Goal: Task Accomplishment & Management: Manage account settings

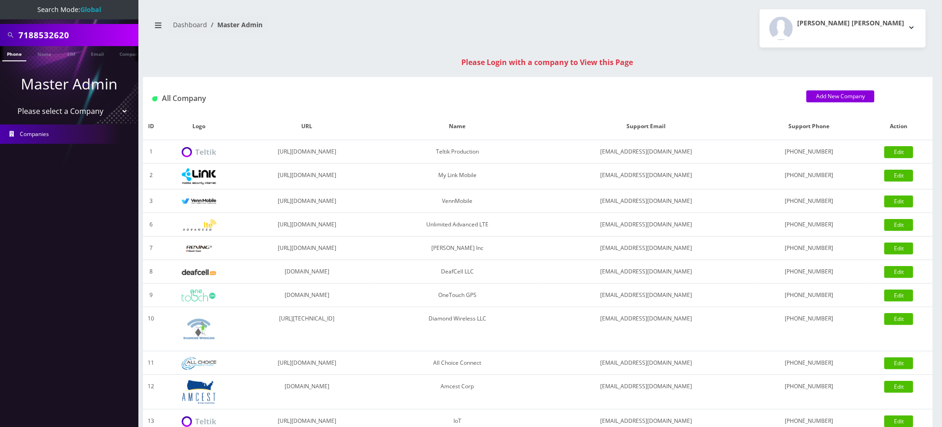
drag, startPoint x: 37, startPoint y: 35, endPoint x: 0, endPoint y: 35, distance: 36.9
click at [0, 35] on div "7188532620" at bounding box center [69, 35] width 138 height 22
type input "9294755982"
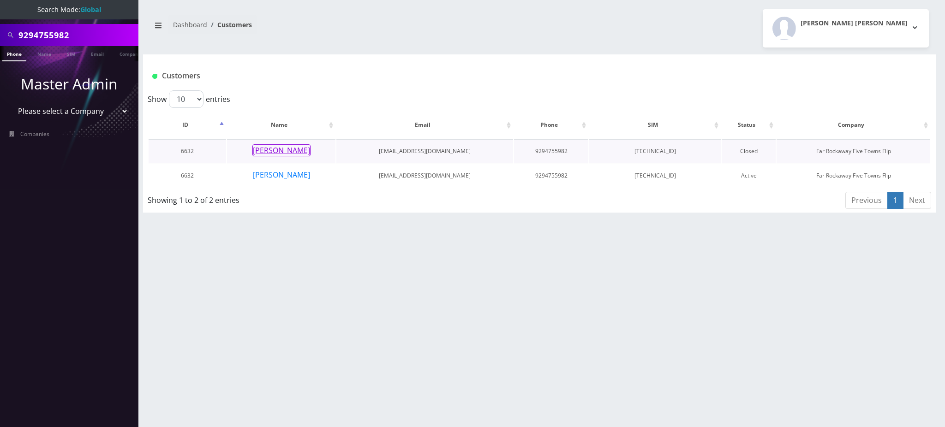
click at [279, 152] on button "[PERSON_NAME]" at bounding box center [281, 150] width 58 height 12
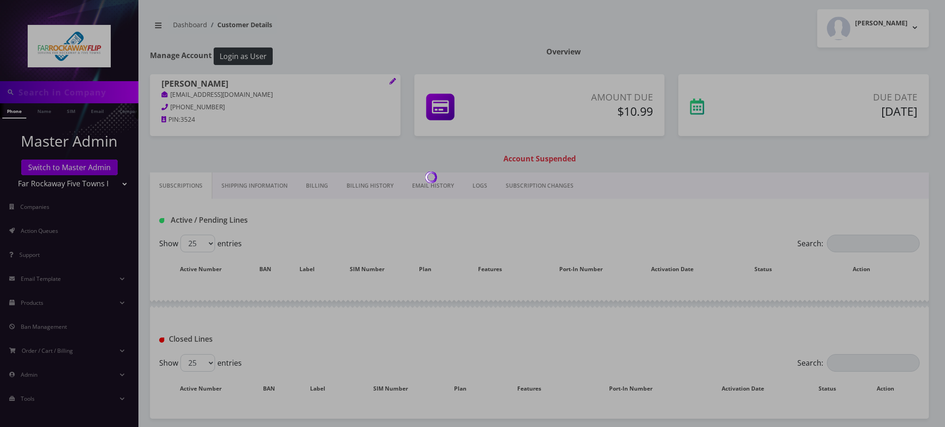
type input "9294755982"
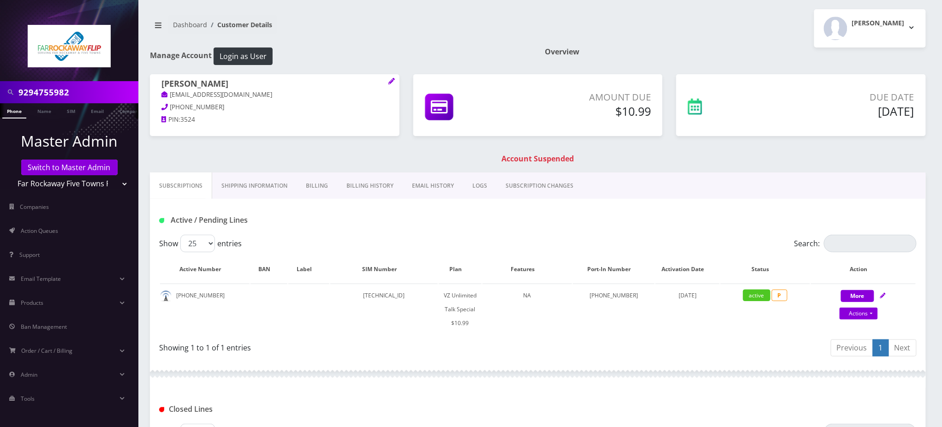
click at [320, 187] on link "Billing" at bounding box center [317, 186] width 41 height 27
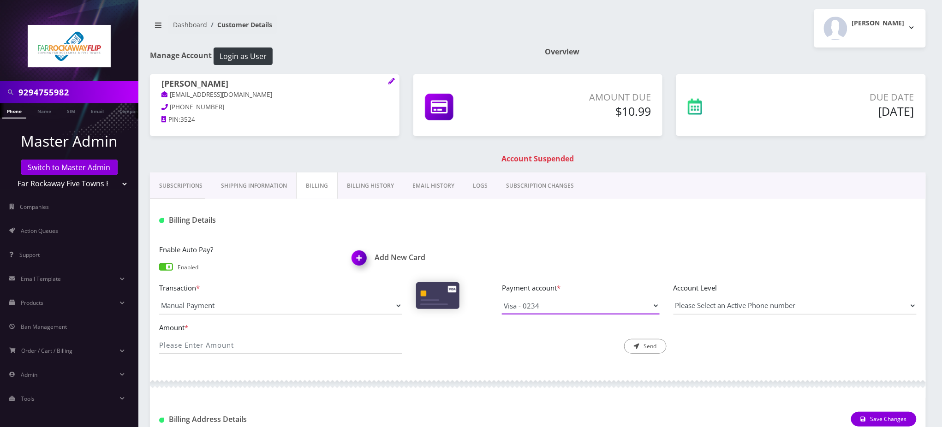
click at [575, 303] on select "Visa - 0234 Master - 6943" at bounding box center [581, 306] width 158 height 18
click at [561, 236] on div "Enable Auto Pay? Enabled Add New Card Transaction * Manual Payment Custom Charg…" at bounding box center [538, 303] width 776 height 136
click at [556, 305] on select "Visa - 0234 Master - 6943" at bounding box center [581, 306] width 158 height 18
click at [376, 181] on link "Billing History" at bounding box center [371, 186] width 66 height 27
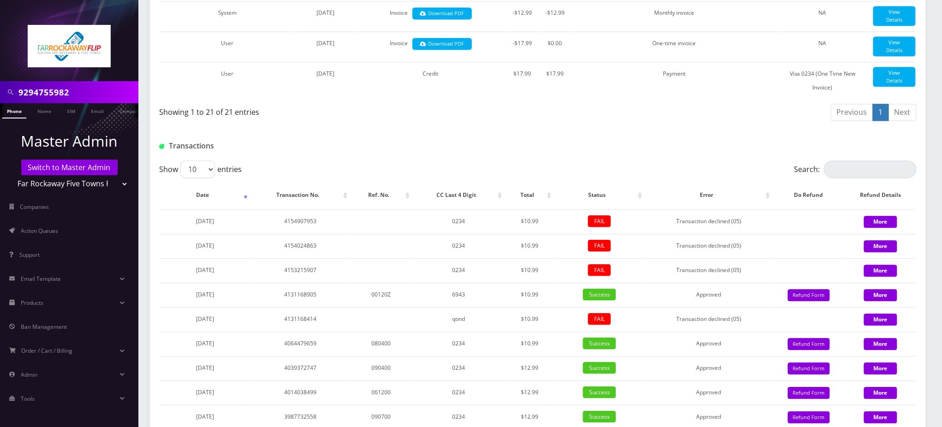
scroll to position [923, 0]
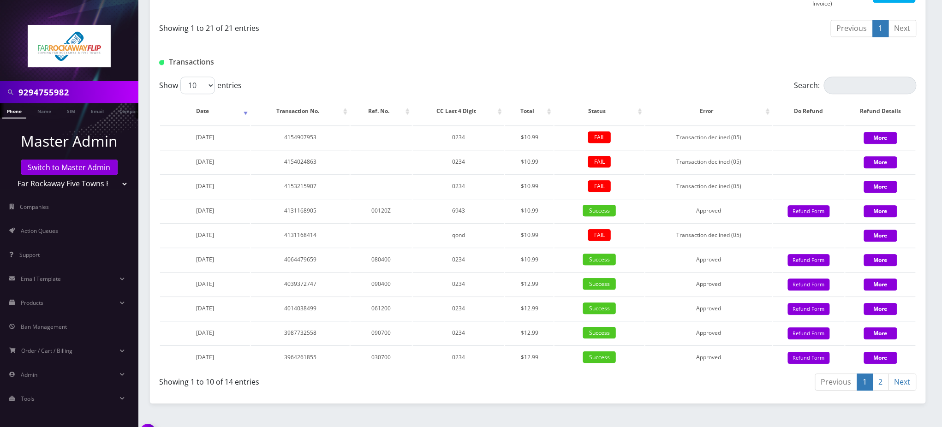
click at [489, 77] on div "Transactions" at bounding box center [538, 59] width 776 height 36
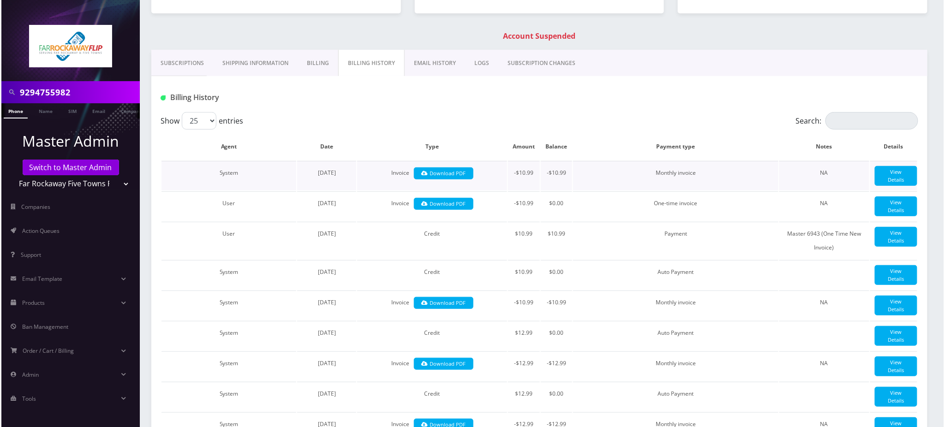
scroll to position [0, 0]
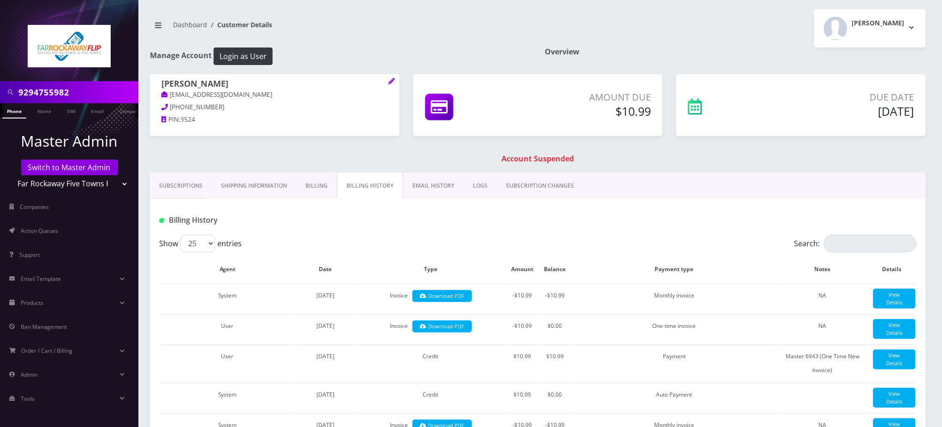
click at [320, 177] on link "Billing" at bounding box center [316, 186] width 41 height 27
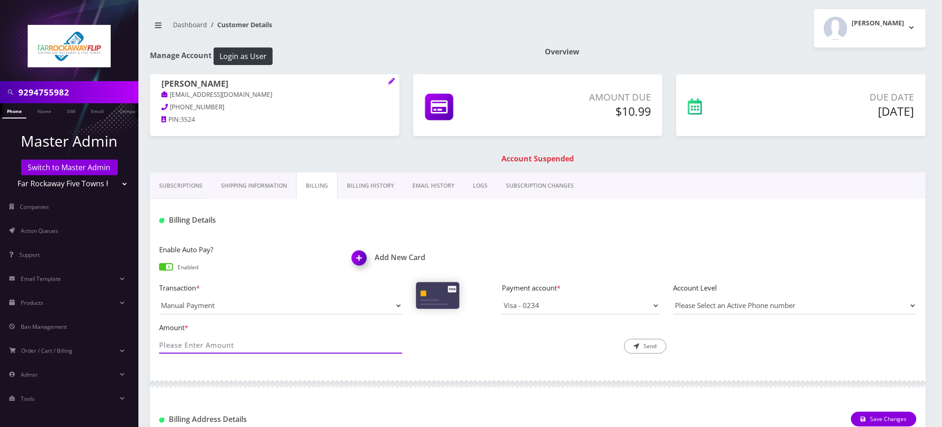
click at [237, 341] on input "Amount *" at bounding box center [280, 345] width 243 height 18
type input "10.99"
click at [641, 340] on button "Send" at bounding box center [645, 346] width 42 height 15
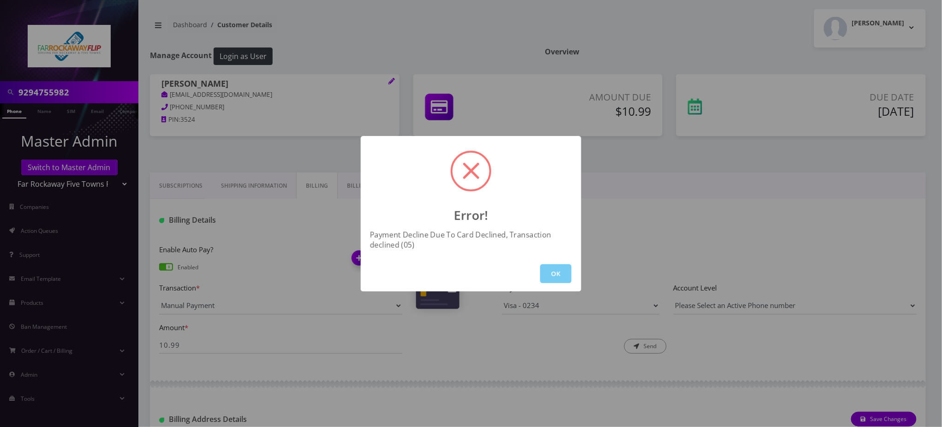
click at [551, 270] on button "OK" at bounding box center [555, 273] width 31 height 19
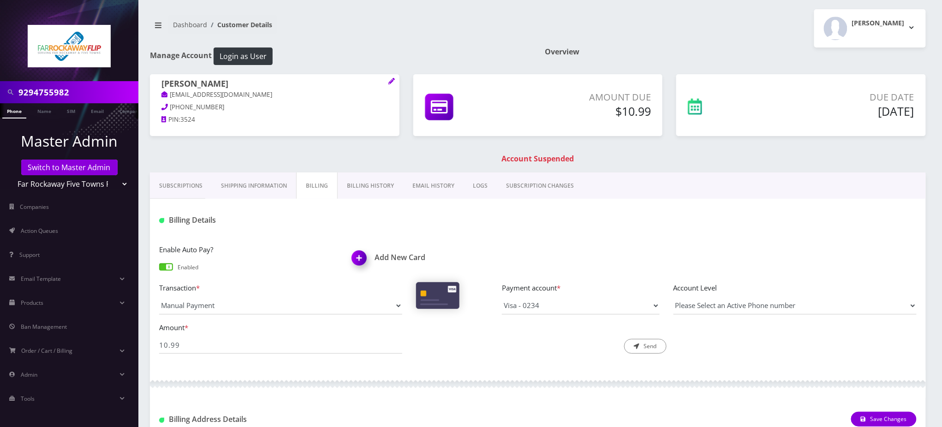
click at [560, 228] on div at bounding box center [666, 220] width 514 height 15
click at [554, 231] on div "Billing Details" at bounding box center [538, 217] width 776 height 36
click at [614, 303] on select "Visa - 0234 Master - 6943" at bounding box center [581, 306] width 158 height 18
click at [389, 258] on h1 "Add New Card" at bounding box center [441, 257] width 179 height 9
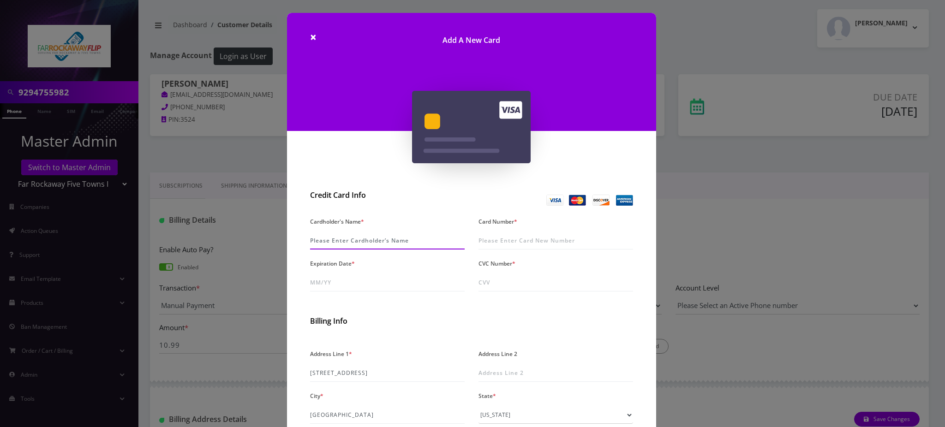
click at [370, 241] on input "Cardholder's Name *" at bounding box center [387, 241] width 155 height 18
click at [720, 214] on div "× Add A New Card Credit Card Info Cardholder's Name * Card Number * Expiration …" at bounding box center [472, 213] width 945 height 427
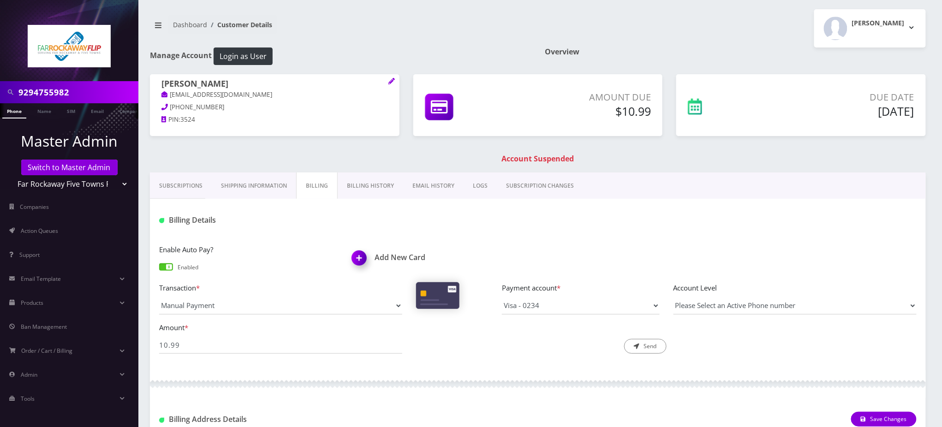
drag, startPoint x: 548, startPoint y: 242, endPoint x: 543, endPoint y: 261, distance: 19.4
click at [548, 243] on div "Enable Auto Pay? Enabled Add New Card Transaction * Manual Payment Custom Charg…" at bounding box center [538, 303] width 776 height 136
click at [551, 304] on select "Visa - 0234 Master - 6943" at bounding box center [581, 306] width 158 height 18
click at [402, 257] on h1 "Add New Card" at bounding box center [441, 257] width 179 height 9
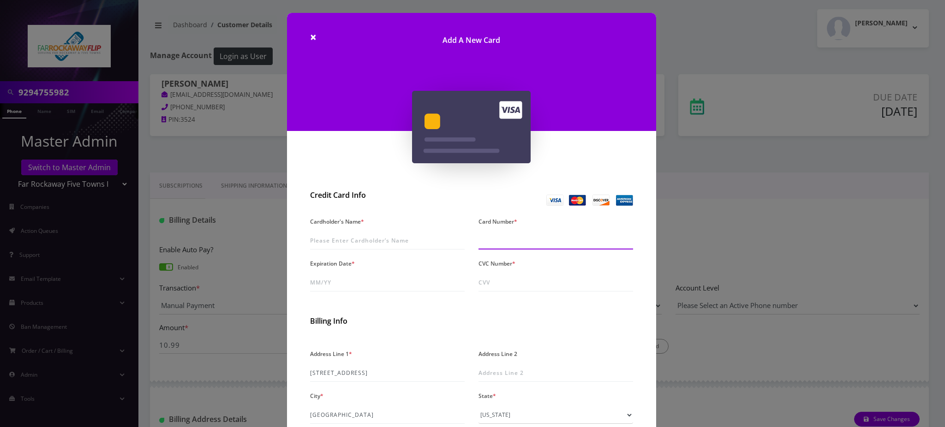
click at [505, 239] on input "Card Number *" at bounding box center [555, 241] width 155 height 18
type input "5156 7680 7753 5923"
click at [358, 280] on input "Expiration Date *" at bounding box center [387, 283] width 155 height 18
type input "08/29"
type input "934"
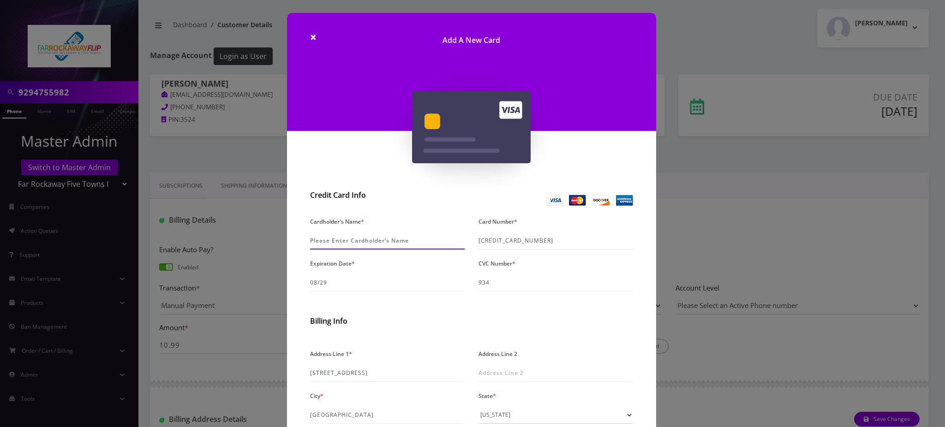
click at [378, 239] on input "Cardholder's Name *" at bounding box center [387, 241] width 155 height 18
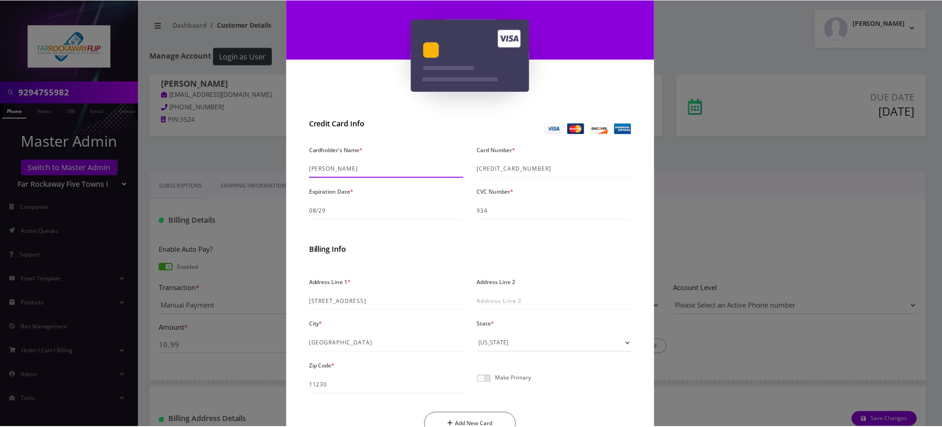
scroll to position [123, 0]
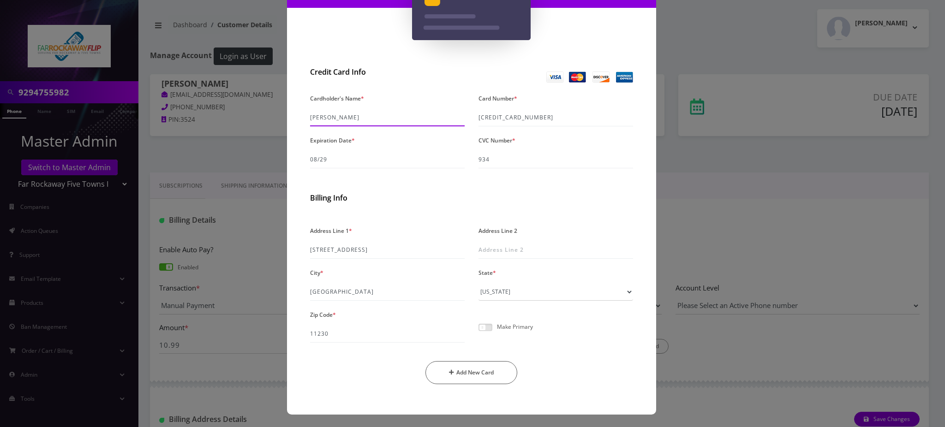
type input "Kenneth A Neuhaus"
click at [483, 328] on span at bounding box center [485, 327] width 14 height 7
click at [478, 333] on input "checkbox" at bounding box center [478, 333] width 0 height 0
click at [480, 372] on button "Add New Card" at bounding box center [471, 372] width 92 height 23
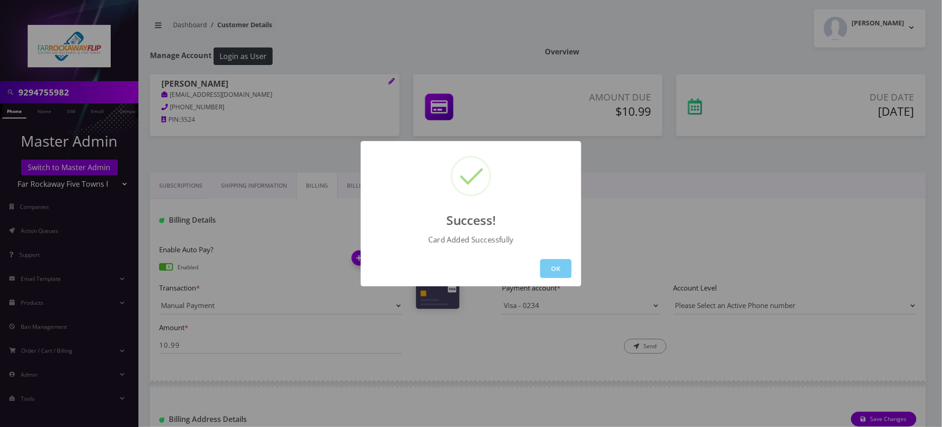
click at [556, 265] on button "OK" at bounding box center [555, 268] width 31 height 19
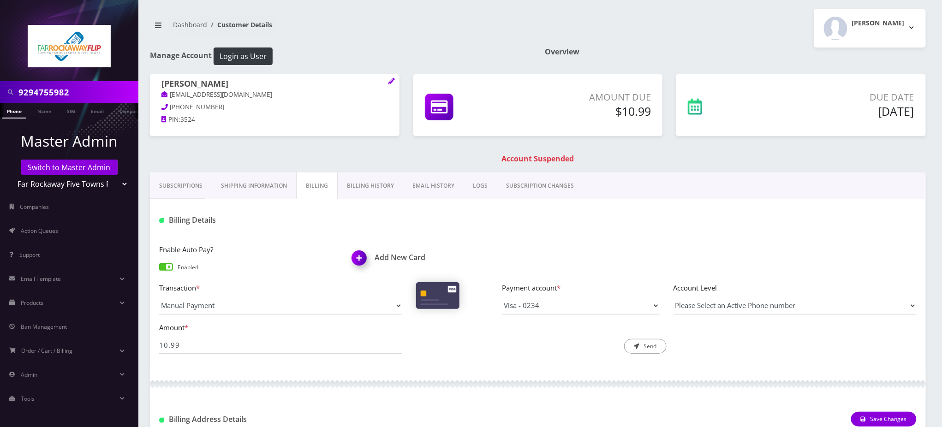
click at [16, 112] on link "Phone" at bounding box center [14, 110] width 24 height 15
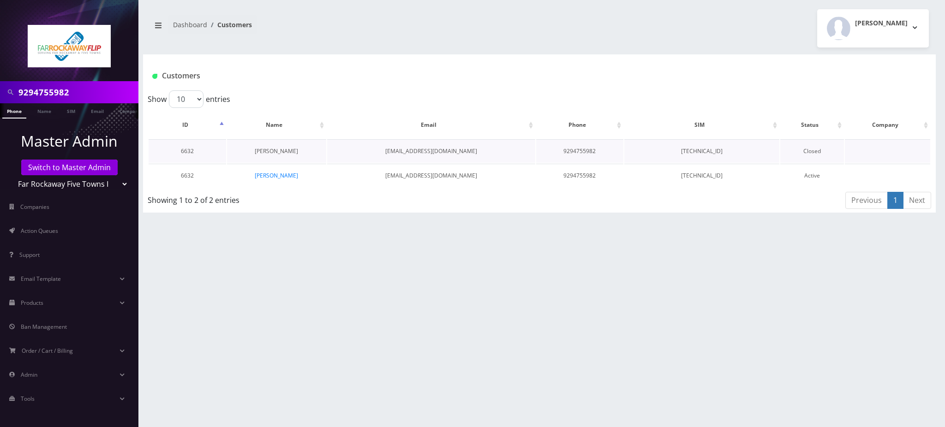
click at [277, 151] on link "Leah Neuhaus" at bounding box center [276, 151] width 43 height 8
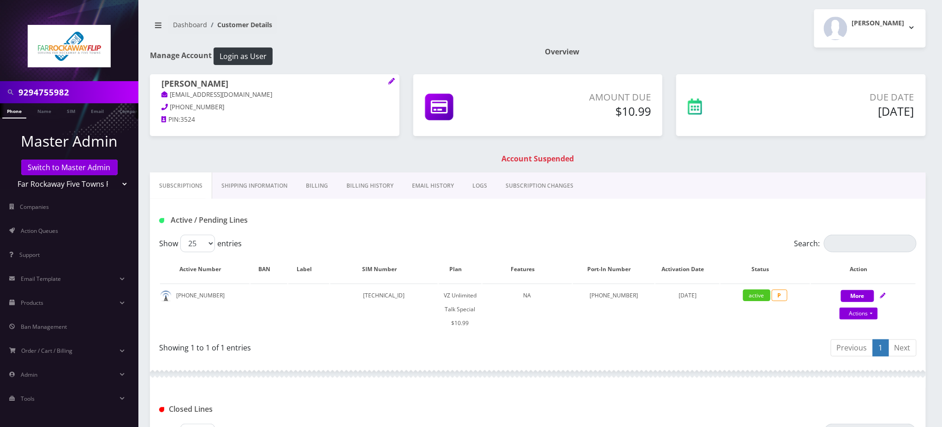
click at [323, 187] on link "Billing" at bounding box center [317, 186] width 41 height 27
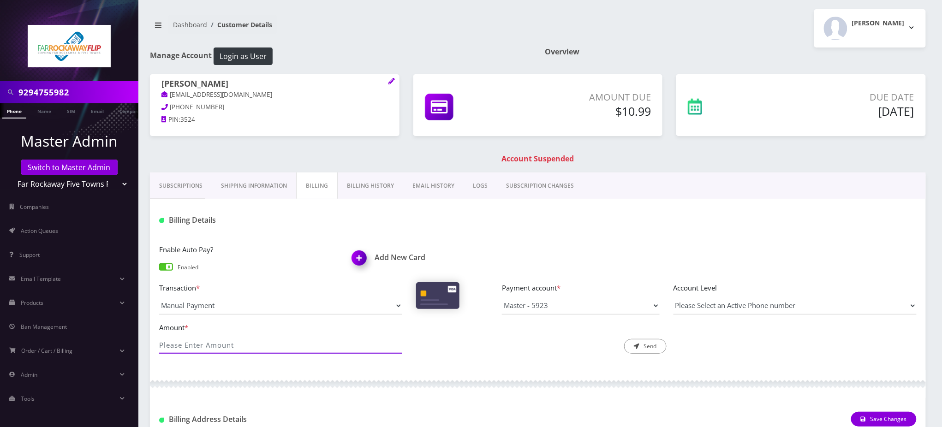
click at [214, 341] on input "Amount *" at bounding box center [280, 345] width 243 height 18
type input "10.99"
click at [647, 346] on button "Send" at bounding box center [645, 346] width 42 height 15
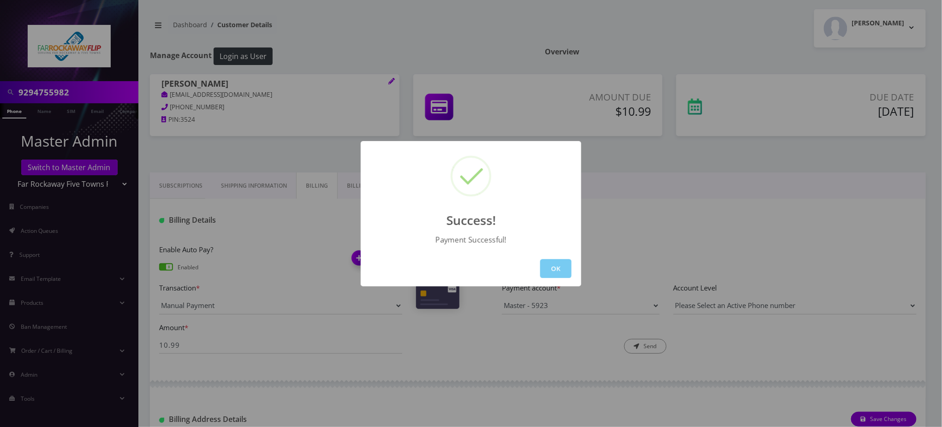
click at [552, 268] on button "OK" at bounding box center [555, 268] width 31 height 19
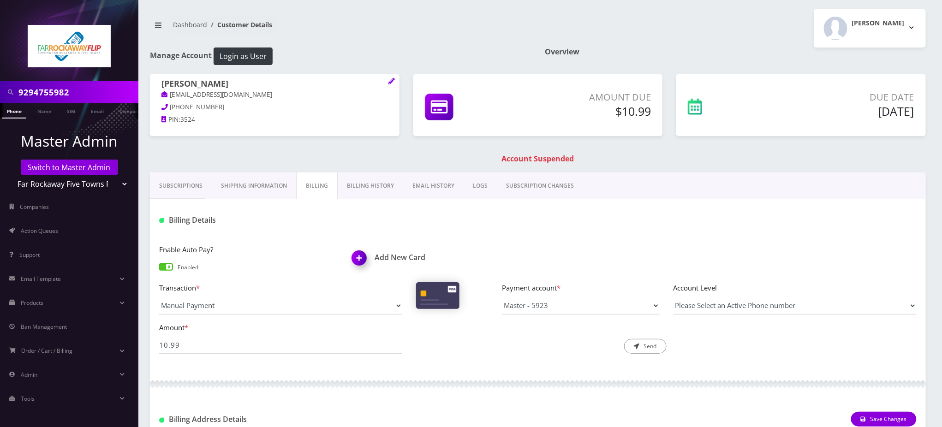
click at [13, 113] on link "Phone" at bounding box center [14, 110] width 24 height 15
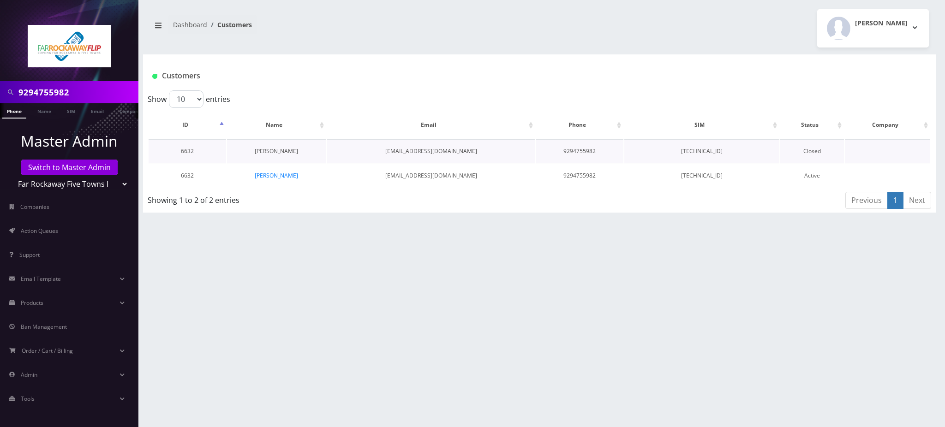
click at [283, 150] on link "[PERSON_NAME]" at bounding box center [276, 151] width 43 height 8
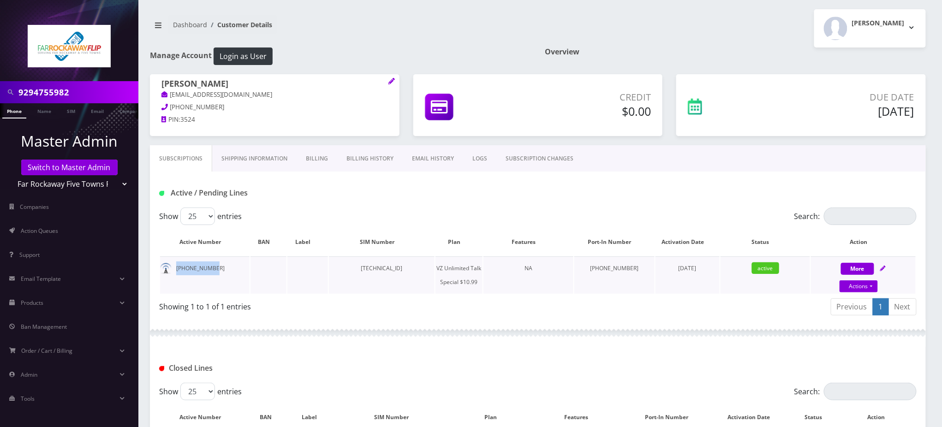
drag, startPoint x: 217, startPoint y: 266, endPoint x: 176, endPoint y: 274, distance: 41.7
click at [176, 274] on td "[PHONE_NUMBER]" at bounding box center [204, 275] width 89 height 37
copy td "[PHONE_NUMBER]"
click at [848, 286] on link "Actions" at bounding box center [859, 286] width 38 height 12
select select "472"
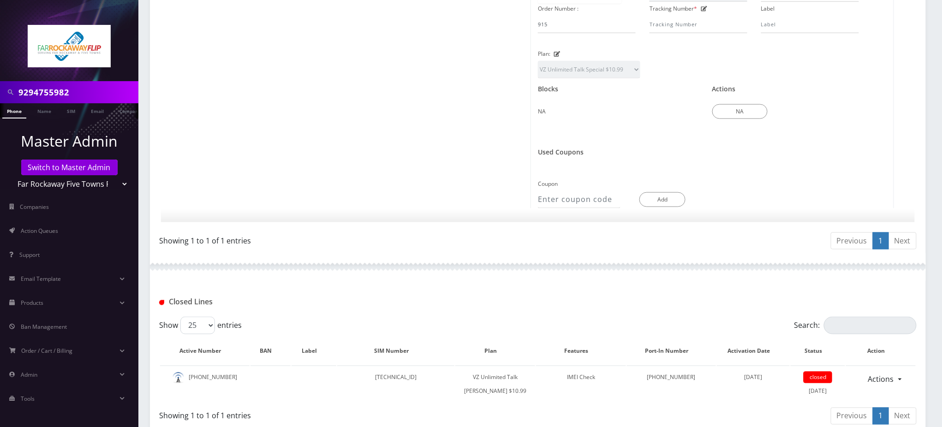
scroll to position [470, 0]
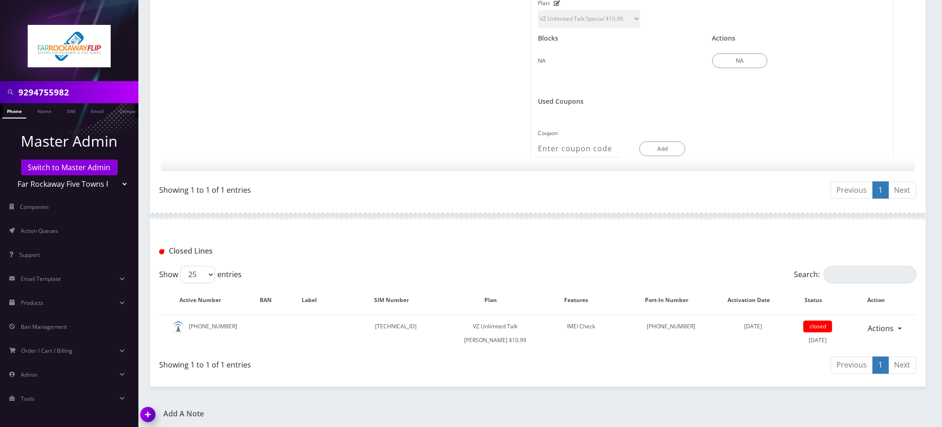
click at [151, 410] on img at bounding box center [149, 418] width 27 height 27
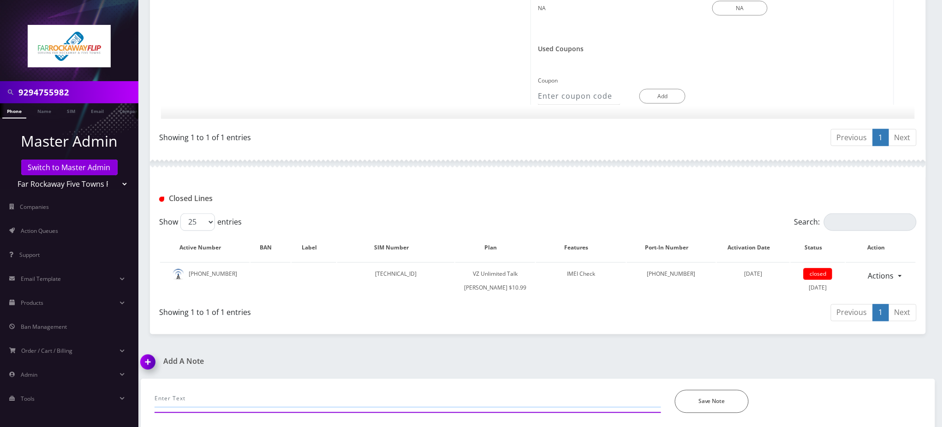
click at [222, 390] on input "text" at bounding box center [408, 399] width 507 height 18
paste input "Purchase Service Plan successfull, TT 4G Monthly Unlimited Voice Plan PIN 47835…"
type input "Purchase Service Plan successfull, TT 4G Monthly Unlimited Voice Plan PIN 47835…"
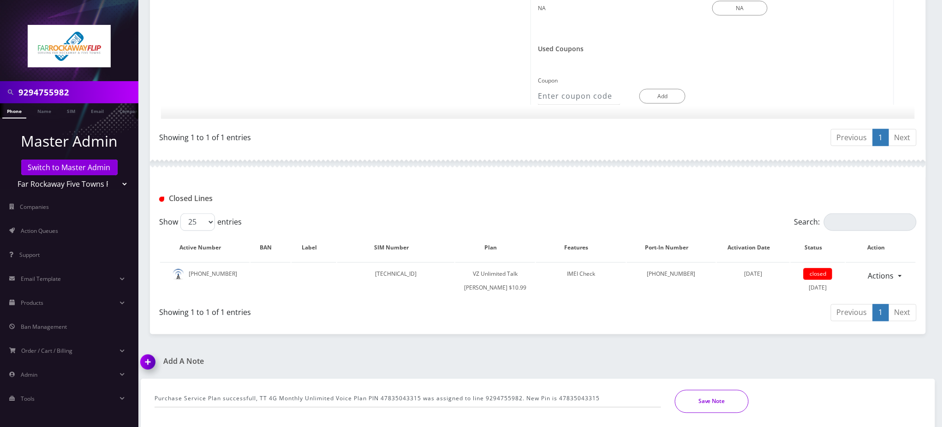
drag, startPoint x: 717, startPoint y: 397, endPoint x: 724, endPoint y: 377, distance: 21.2
click at [717, 396] on button "Save Note" at bounding box center [712, 401] width 74 height 23
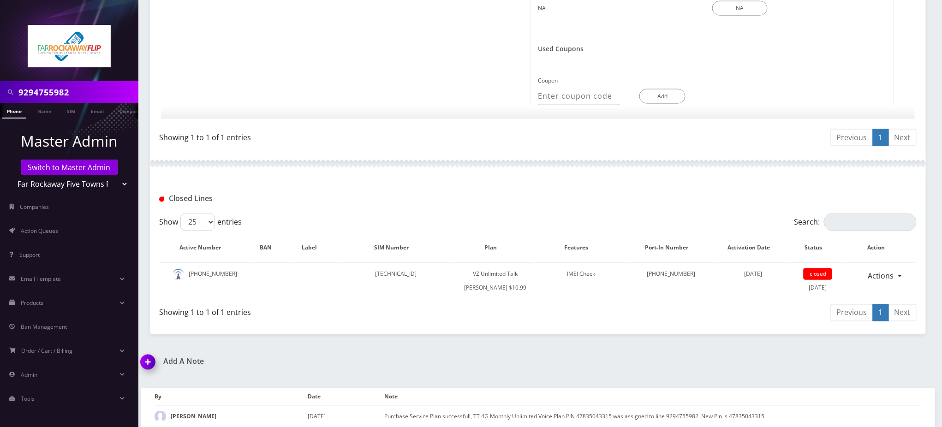
click at [327, 150] on div at bounding box center [538, 164] width 776 height 28
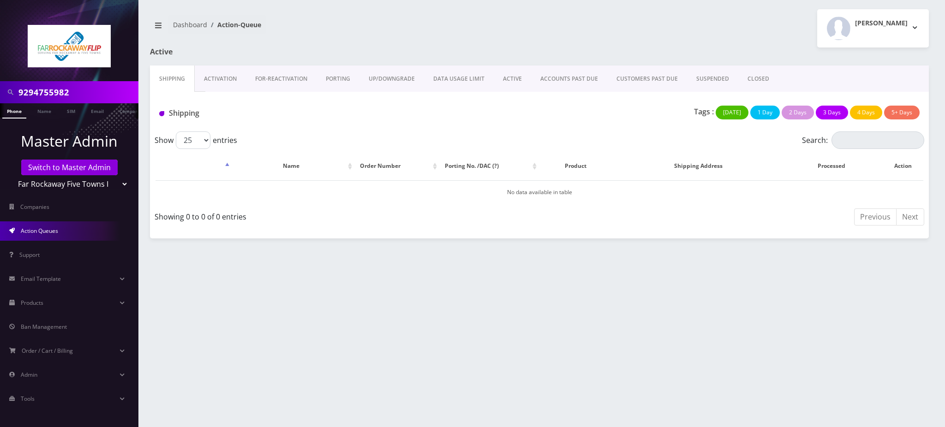
scroll to position [0, 4]
click at [94, 172] on link "Switch to Master Admin" at bounding box center [69, 168] width 96 height 16
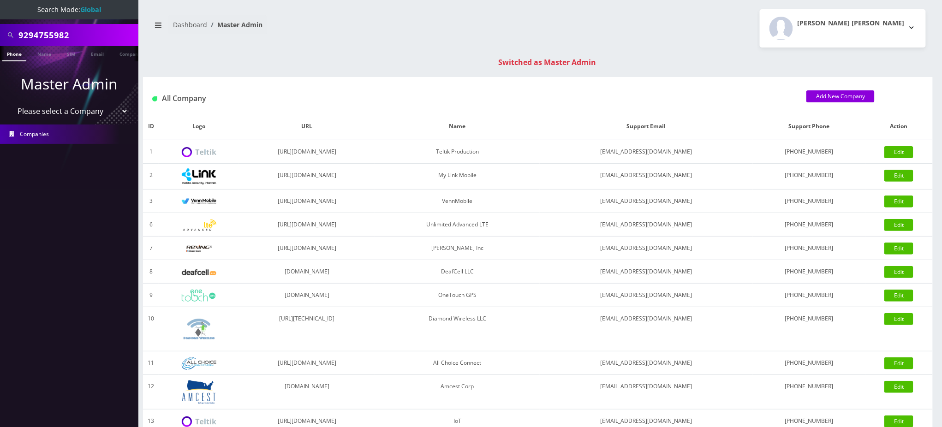
click at [0, 34] on div "9294755982" at bounding box center [69, 35] width 138 height 22
paste input "[EMAIL_ADDRESS][DOMAIN_NAME]"
type input "[EMAIL_ADDRESS][DOMAIN_NAME]"
click at [85, 54] on link "Email" at bounding box center [89, 53] width 22 height 15
